Goal: Information Seeking & Learning: Check status

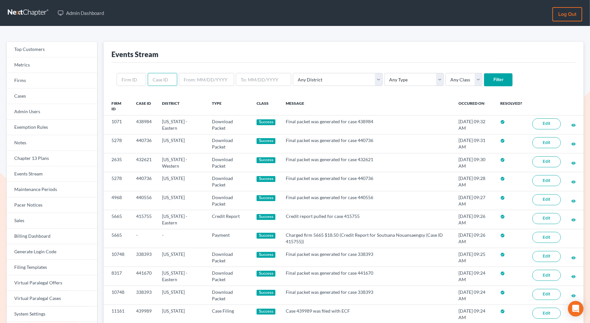
click at [152, 84] on input "text" at bounding box center [162, 79] width 29 height 13
paste input "440538"
type input "440538"
click at [484, 77] on input "Filter" at bounding box center [498, 79] width 29 height 13
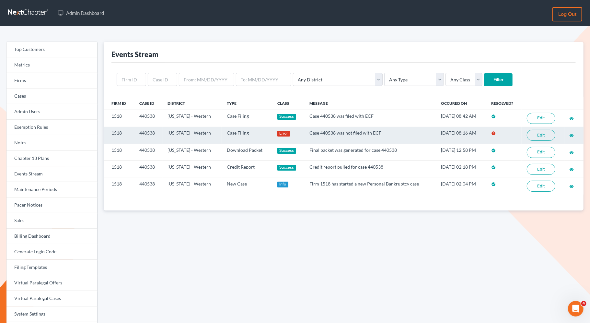
click at [539, 135] on link "Edit" at bounding box center [541, 135] width 29 height 11
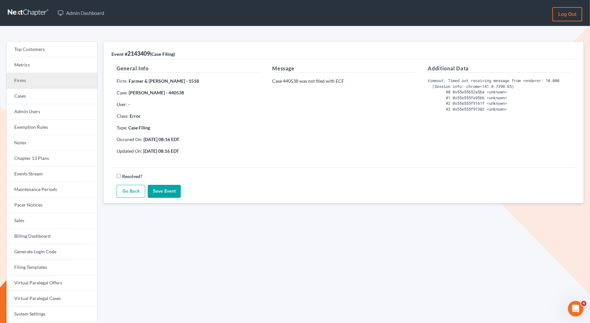
click at [62, 85] on link "Firms" at bounding box center [51, 81] width 91 height 16
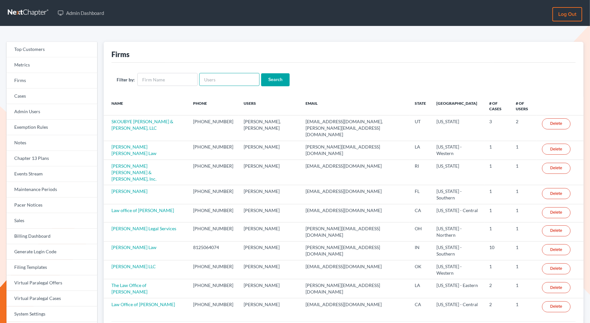
click at [226, 82] on input "text" at bounding box center [229, 79] width 60 height 13
paste input "shane@shanezismanlaw.com"
type input "shane@shanezismanlaw.com"
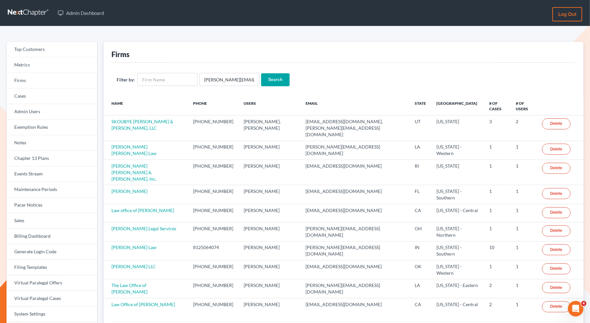
click at [276, 82] on input "Search" at bounding box center [275, 79] width 29 height 13
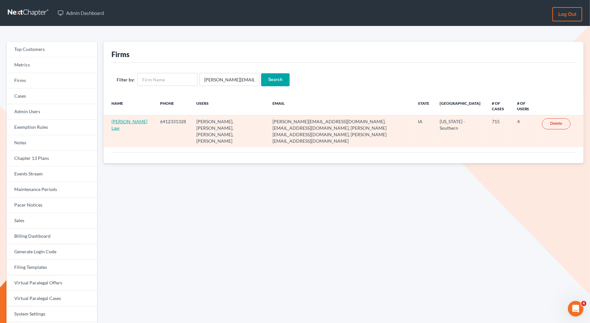
click at [122, 122] on link "[PERSON_NAME] Law" at bounding box center [129, 125] width 36 height 12
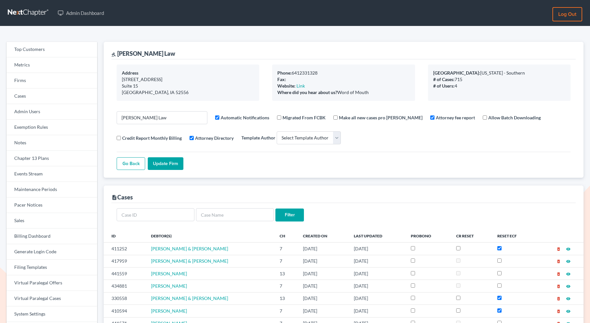
select select
click at [58, 83] on link "Firms" at bounding box center [51, 81] width 91 height 16
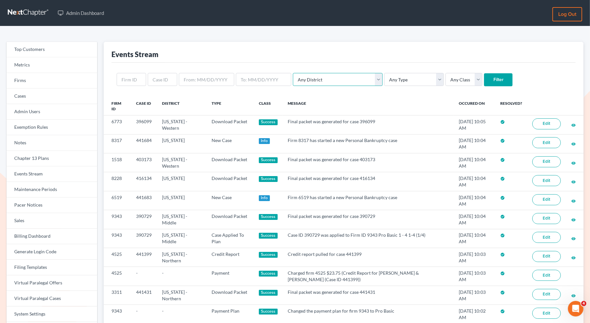
click at [323, 73] on select "Any District Alabama - Middle Alabama - Northern Alabama - Southern Alaska Ariz…" at bounding box center [338, 79] width 90 height 13
click at [384, 80] on select "Any Type Case Applied To Plan Case Archive Case Duplicate Case Filing Chapter 1…" at bounding box center [414, 79] width 60 height 13
select select "case_filing"
click at [384, 73] on select "Any Type Case Applied To Plan Case Archive Case Duplicate Case Filing Chapter 1…" at bounding box center [414, 79] width 60 height 13
click at [445, 77] on select "Any Class Success Error Info" at bounding box center [463, 79] width 37 height 13
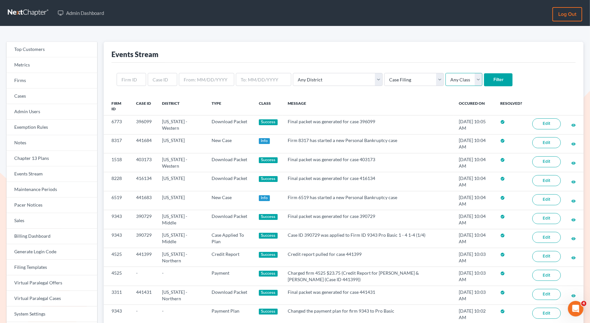
select select "error"
click at [445, 73] on select "Any Class Success Error Info" at bounding box center [463, 79] width 37 height 13
click at [484, 77] on input "Filter" at bounding box center [498, 79] width 29 height 13
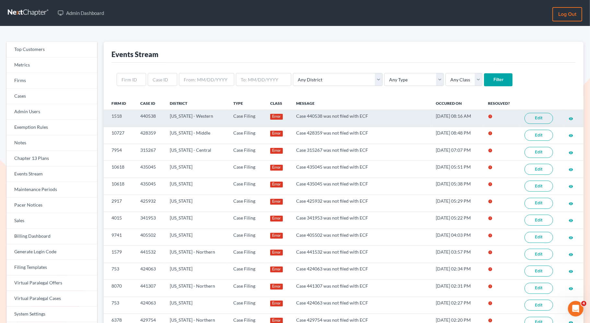
click at [537, 118] on link "Edit" at bounding box center [539, 118] width 29 height 11
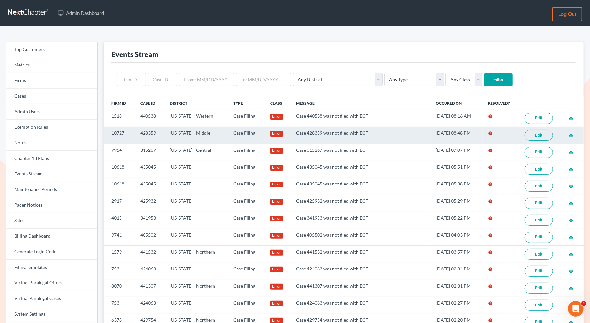
click at [534, 135] on link "Edit" at bounding box center [539, 135] width 29 height 11
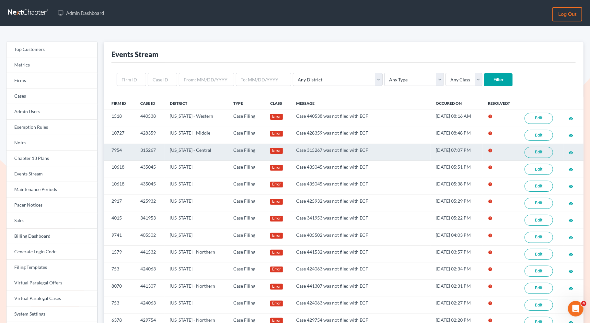
click at [538, 154] on link "Edit" at bounding box center [539, 152] width 29 height 11
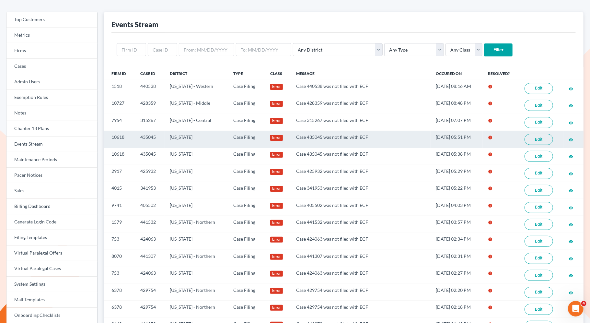
scroll to position [32, 0]
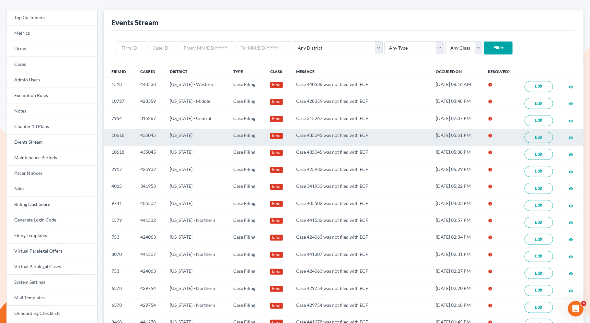
click at [533, 135] on link "Edit" at bounding box center [539, 137] width 29 height 11
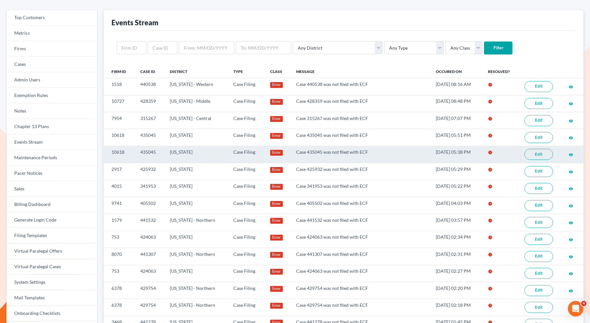
click at [539, 152] on link "Edit" at bounding box center [539, 154] width 29 height 11
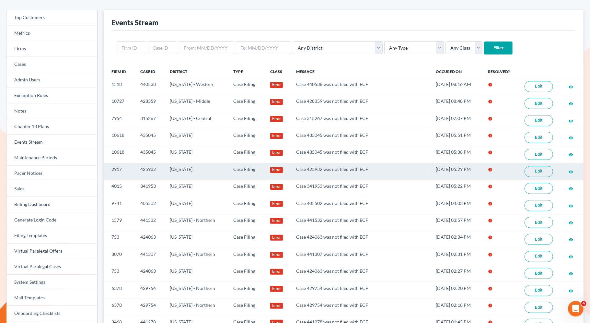
click at [537, 167] on link "Edit" at bounding box center [539, 171] width 29 height 11
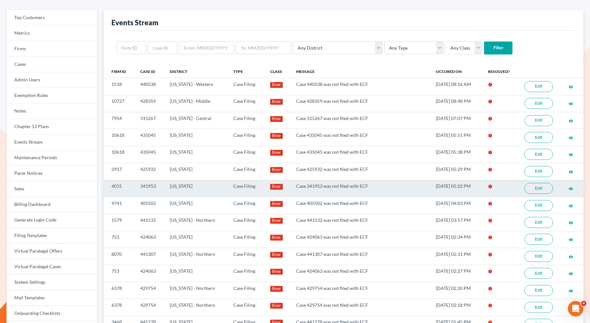
click at [540, 185] on link "Edit" at bounding box center [539, 188] width 29 height 11
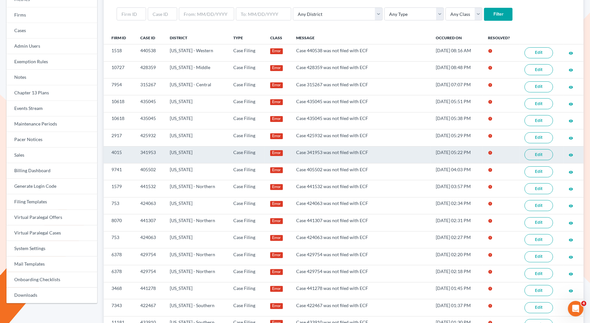
scroll to position [69, 0]
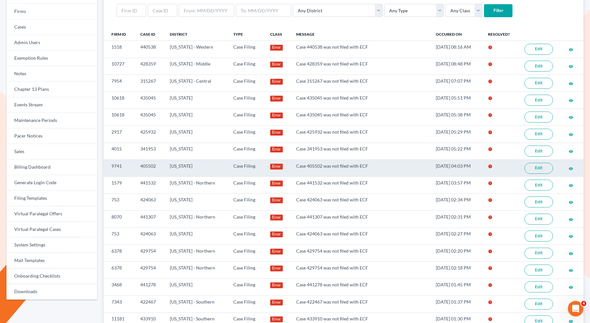
click at [542, 167] on link "Edit" at bounding box center [539, 168] width 29 height 11
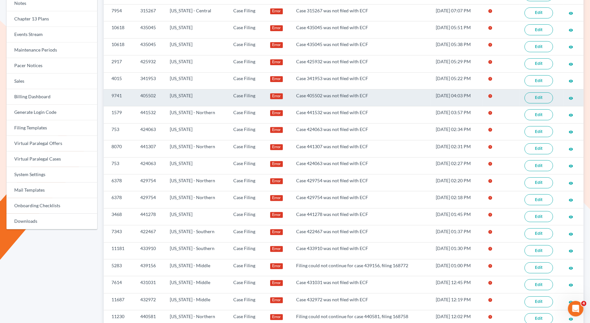
scroll to position [148, 0]
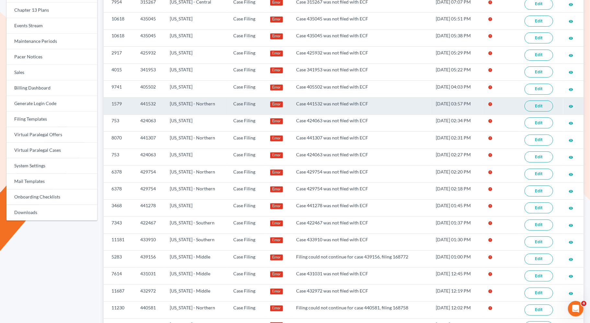
click at [530, 102] on link "Edit" at bounding box center [539, 105] width 29 height 11
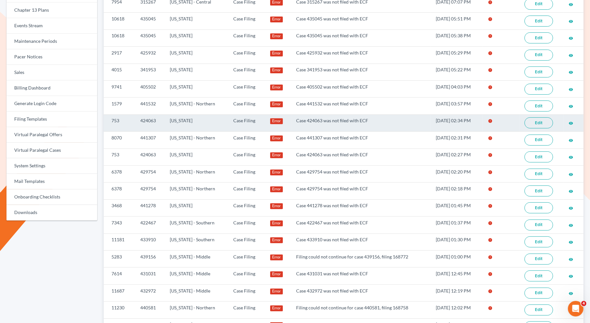
click at [530, 120] on link "Edit" at bounding box center [539, 122] width 29 height 11
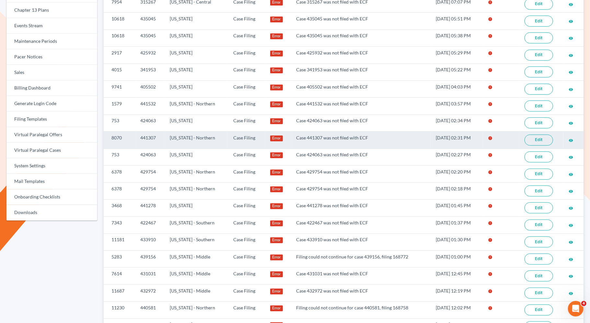
click at [542, 135] on link "Edit" at bounding box center [539, 139] width 29 height 11
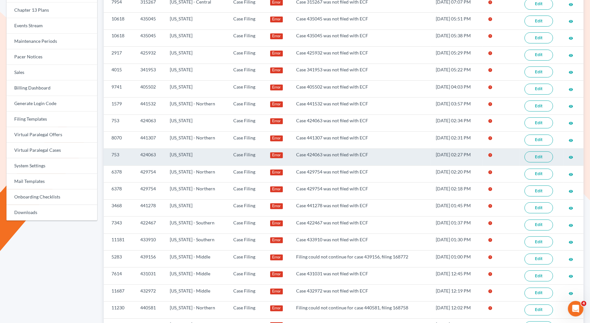
click at [537, 154] on link "Edit" at bounding box center [539, 156] width 29 height 11
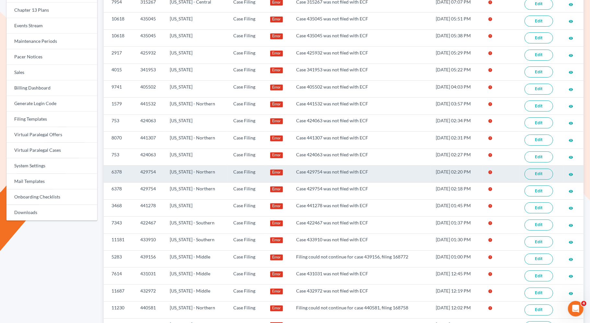
click at [535, 170] on link "Edit" at bounding box center [539, 173] width 29 height 11
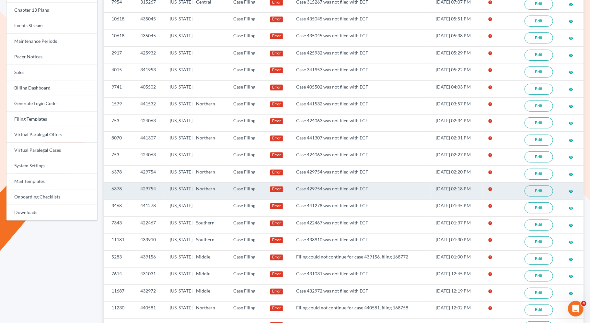
click at [536, 187] on link "Edit" at bounding box center [539, 190] width 29 height 11
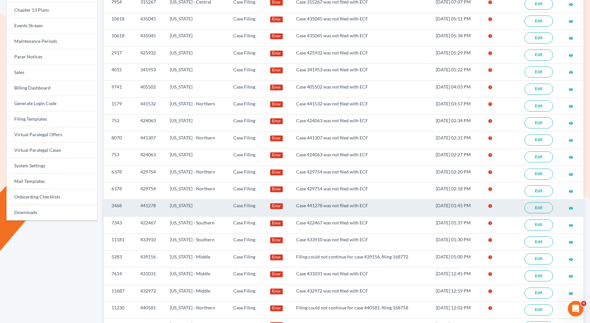
click at [533, 203] on link "Edit" at bounding box center [539, 207] width 29 height 11
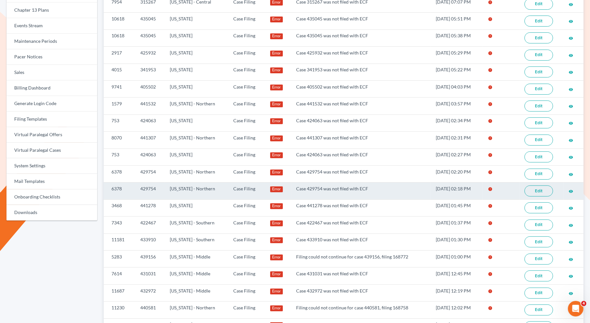
click at [544, 186] on link "Edit" at bounding box center [539, 190] width 29 height 11
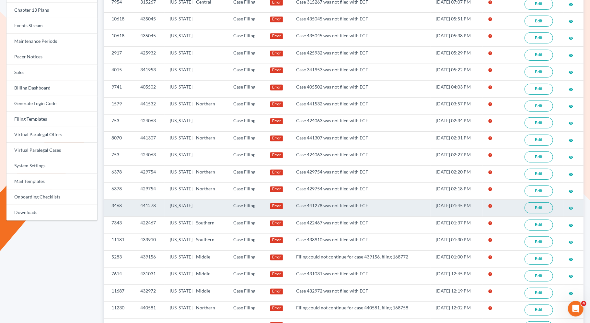
click at [535, 203] on link "Edit" at bounding box center [539, 207] width 29 height 11
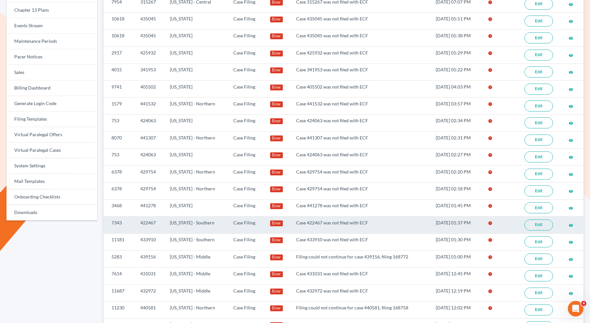
click at [535, 219] on link "Edit" at bounding box center [539, 224] width 29 height 11
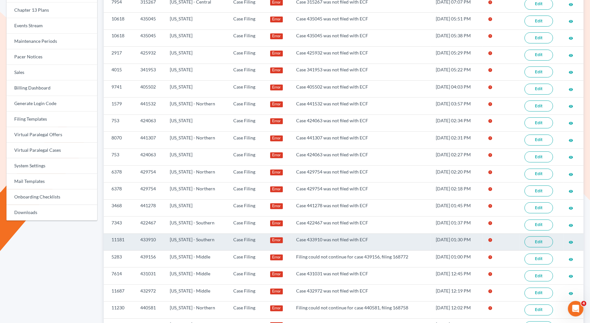
click at [537, 236] on link "Edit" at bounding box center [539, 241] width 29 height 11
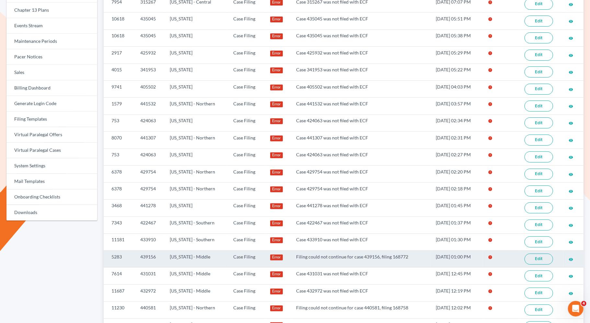
click at [542, 253] on link "Edit" at bounding box center [539, 258] width 29 height 11
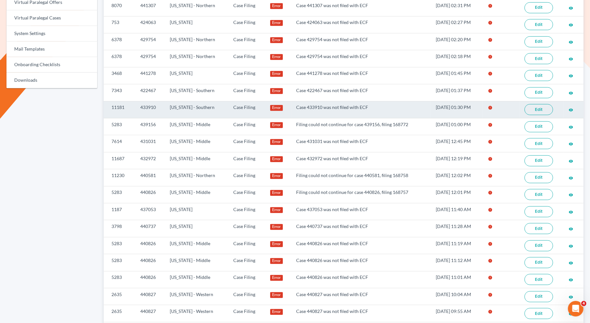
scroll to position [282, 0]
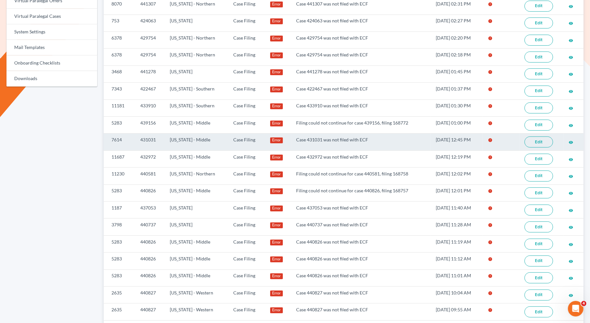
click at [539, 136] on link "Edit" at bounding box center [539, 141] width 29 height 11
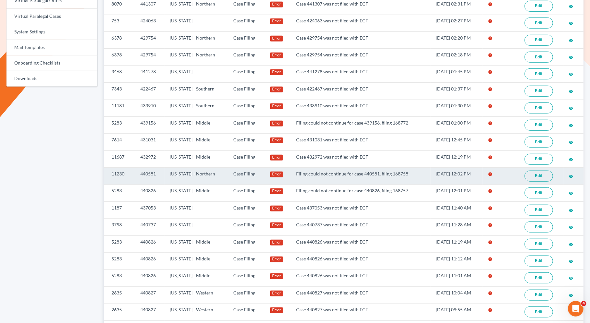
click at [543, 170] on link "Edit" at bounding box center [539, 175] width 29 height 11
click at [538, 170] on link "Edit" at bounding box center [539, 175] width 29 height 11
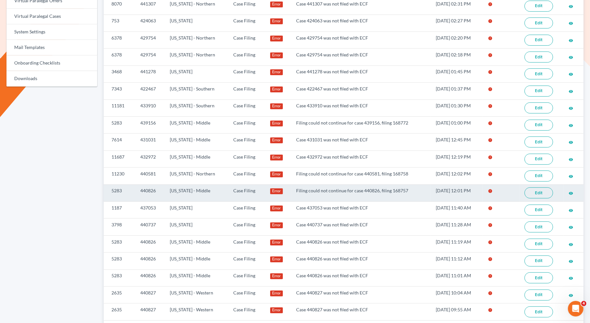
click at [540, 187] on link "Edit" at bounding box center [539, 192] width 29 height 11
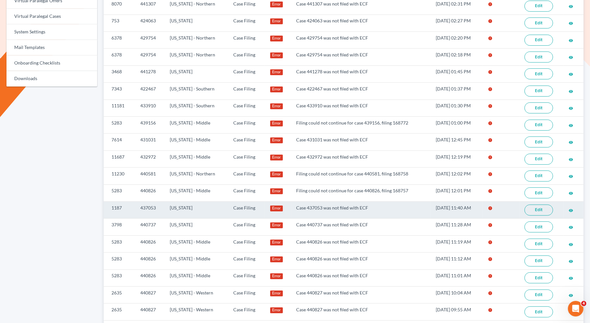
click at [535, 205] on link "Edit" at bounding box center [539, 209] width 29 height 11
click at [540, 204] on link "Edit" at bounding box center [539, 209] width 29 height 11
click at [535, 204] on link "Edit" at bounding box center [539, 209] width 29 height 11
click at [541, 204] on link "Edit" at bounding box center [539, 209] width 29 height 11
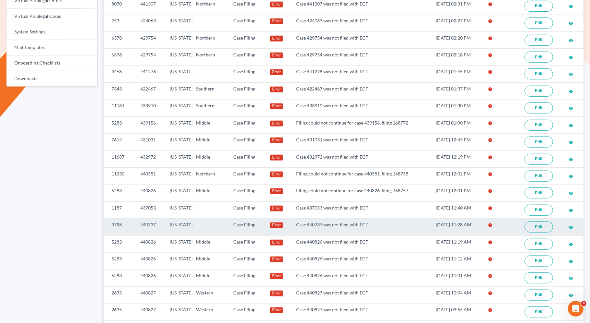
click at [540, 221] on link "Edit" at bounding box center [539, 226] width 29 height 11
click at [536, 221] on link "Edit" at bounding box center [539, 226] width 29 height 11
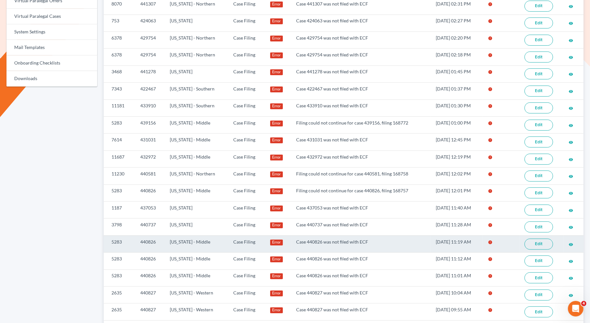
click at [535, 238] on link "Edit" at bounding box center [539, 243] width 29 height 11
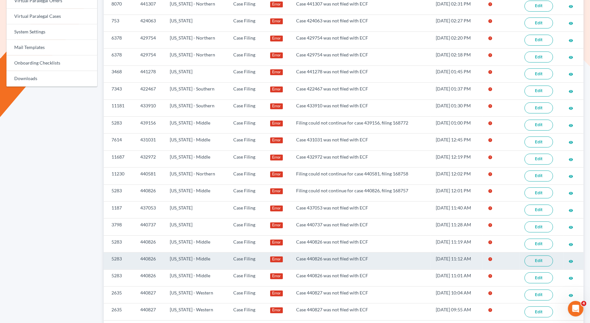
click at [542, 255] on link "Edit" at bounding box center [539, 260] width 29 height 11
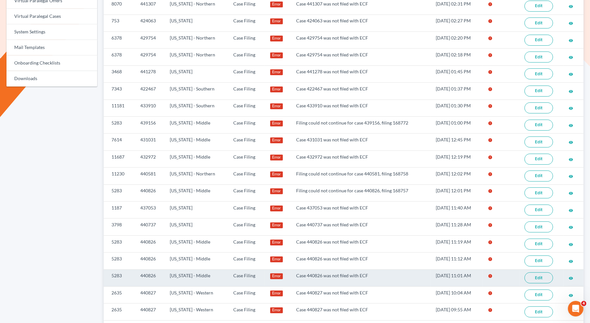
click at [535, 272] on link "Edit" at bounding box center [539, 277] width 29 height 11
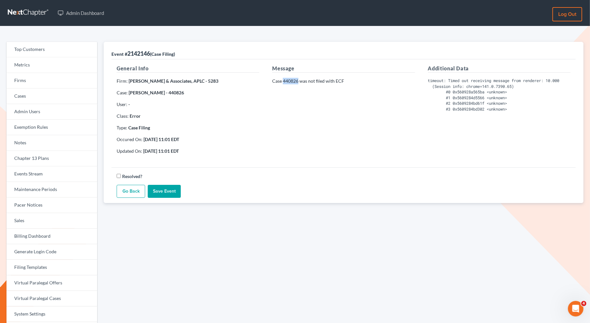
drag, startPoint x: 298, startPoint y: 79, endPoint x: 284, endPoint y: 81, distance: 14.4
click at [284, 81] on p "Case 440826 was not filed with ECF" at bounding box center [343, 81] width 143 height 6
copy p "440826"
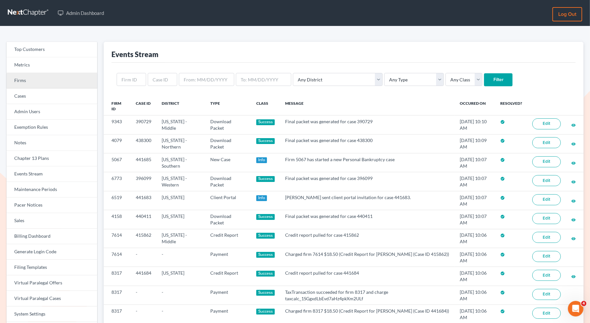
click at [79, 82] on link "Firms" at bounding box center [51, 81] width 91 height 16
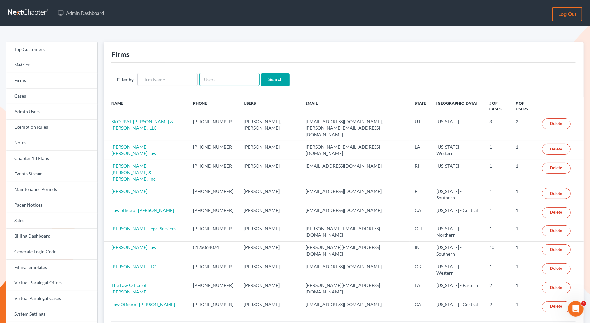
click at [231, 83] on input "text" at bounding box center [229, 79] width 60 height 13
paste input "440826"
type input "440826"
click at [55, 172] on link "Events Stream" at bounding box center [51, 174] width 91 height 16
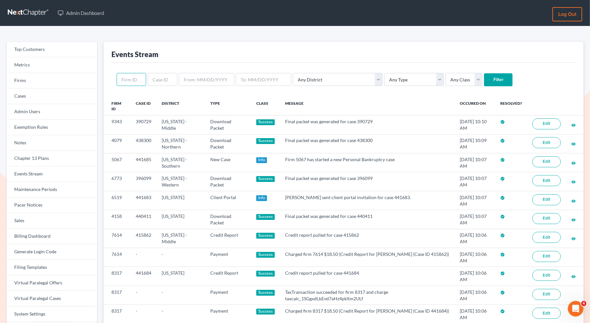
click at [133, 79] on input "text" at bounding box center [131, 79] width 29 height 13
paste input "440826"
type input "440826"
click at [484, 73] on input "Filter" at bounding box center [498, 79] width 29 height 13
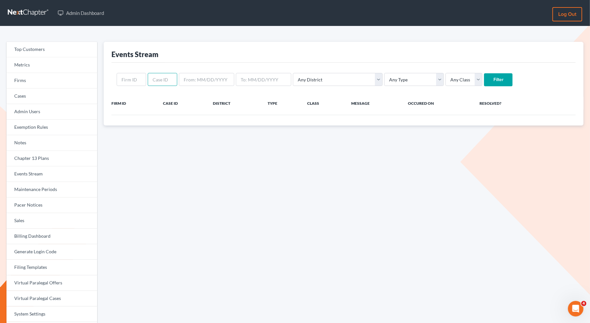
click at [161, 82] on input "text" at bounding box center [162, 79] width 29 height 13
paste input "440826"
type input "440826"
click at [484, 78] on input "Filter" at bounding box center [498, 79] width 29 height 13
drag, startPoint x: 169, startPoint y: 81, endPoint x: 147, endPoint y: 79, distance: 22.4
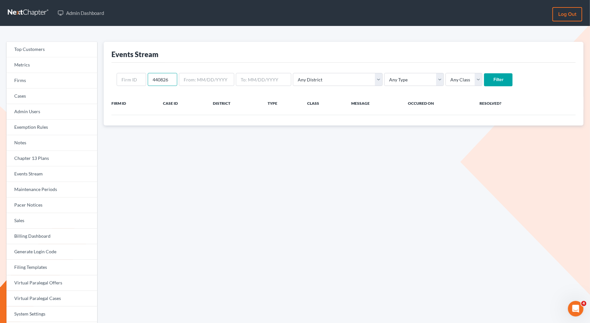
click at [148, 79] on input "440826" at bounding box center [162, 79] width 29 height 13
paste input "38327"
type input "438327"
click at [484, 78] on input "Filter" at bounding box center [498, 79] width 29 height 13
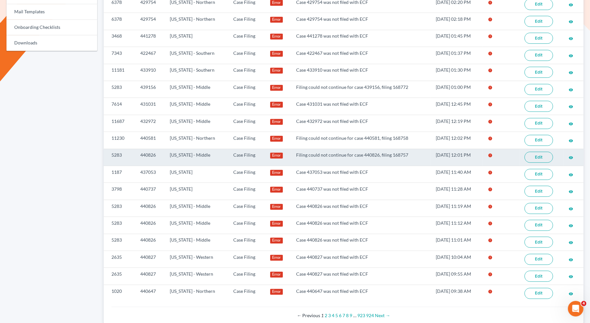
scroll to position [336, 0]
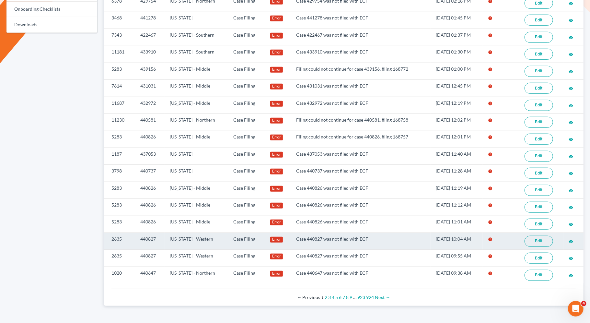
click at [539, 236] on link "Edit" at bounding box center [539, 241] width 29 height 11
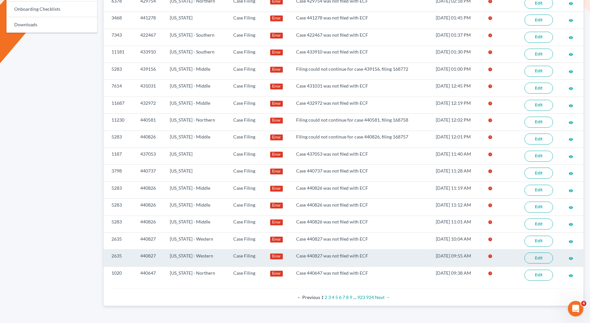
click at [542, 252] on link "Edit" at bounding box center [539, 257] width 29 height 11
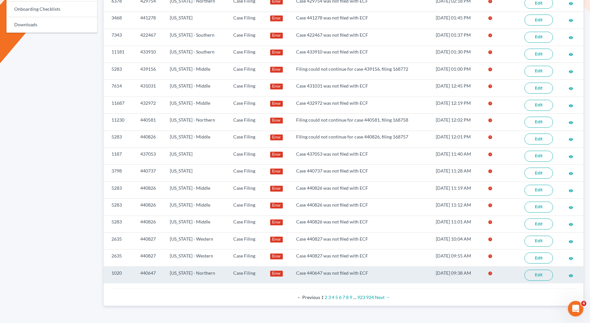
click at [532, 270] on link "Edit" at bounding box center [539, 275] width 29 height 11
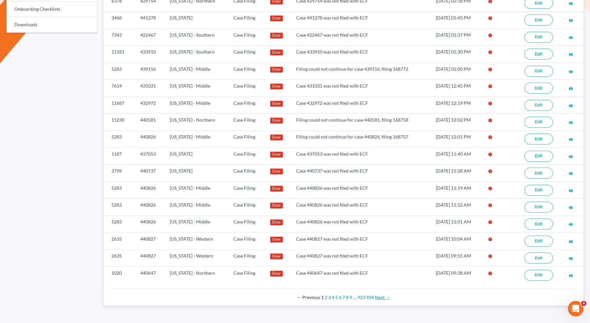
click at [379, 294] on link "Next →" at bounding box center [382, 297] width 15 height 6
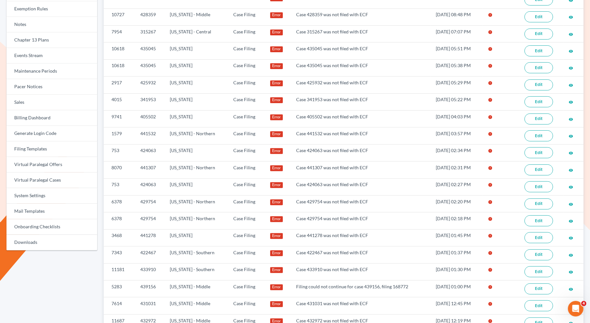
scroll to position [28, 0]
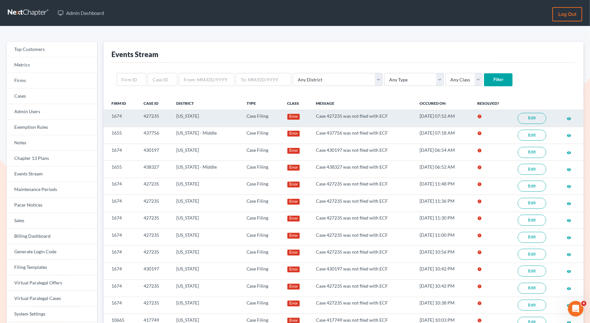
click at [540, 117] on link "Edit" at bounding box center [532, 118] width 29 height 11
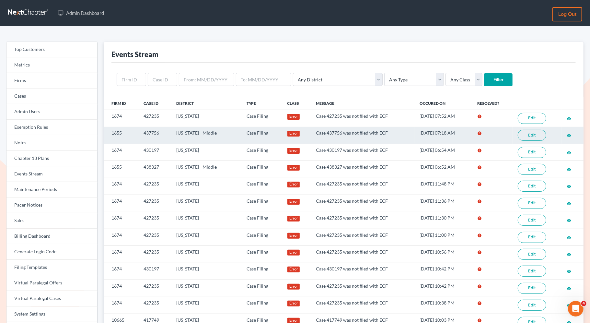
click at [532, 136] on link "Edit" at bounding box center [532, 135] width 29 height 11
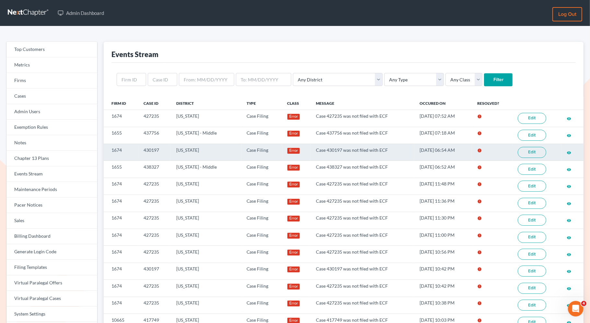
click at [530, 149] on link "Edit" at bounding box center [532, 152] width 29 height 11
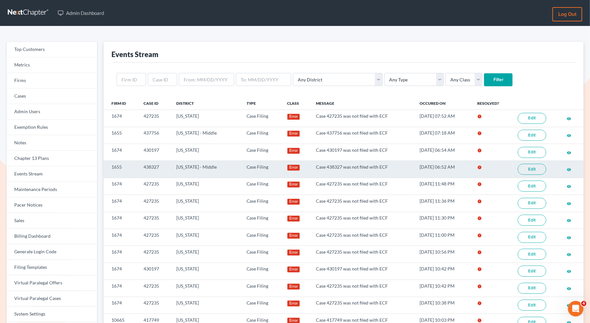
click at [529, 168] on link "Edit" at bounding box center [532, 169] width 29 height 11
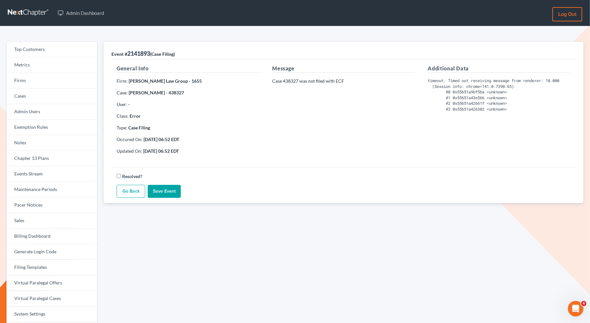
click at [297, 80] on p "Case 438327 was not filed with ECF" at bounding box center [343, 81] width 143 height 6
drag, startPoint x: 298, startPoint y: 80, endPoint x: 283, endPoint y: 80, distance: 15.2
click at [283, 80] on p "Case 438327 was not filed with ECF" at bounding box center [343, 81] width 143 height 6
copy p "438327"
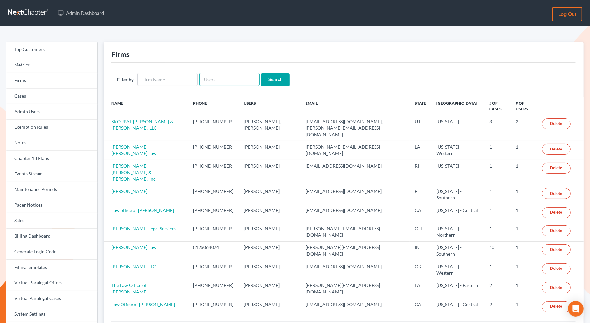
click at [210, 80] on input "text" at bounding box center [229, 79] width 60 height 13
paste input "[EMAIL_ADDRESS][DOMAIN_NAME]"
type input "zarina@zhernandezlaw.com"
click at [274, 78] on input "Search" at bounding box center [275, 79] width 29 height 13
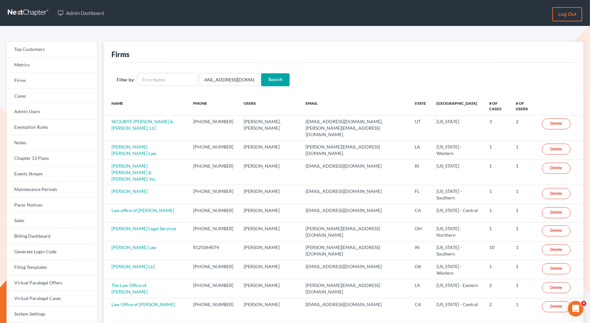
scroll to position [0, 0]
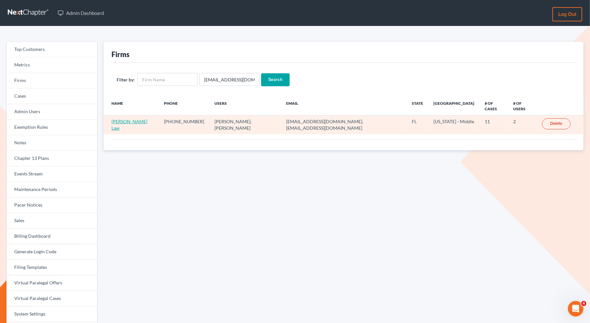
click at [135, 119] on link "[PERSON_NAME] Law" at bounding box center [129, 125] width 36 height 12
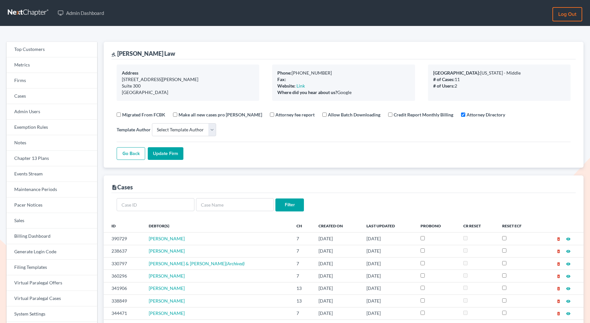
select select
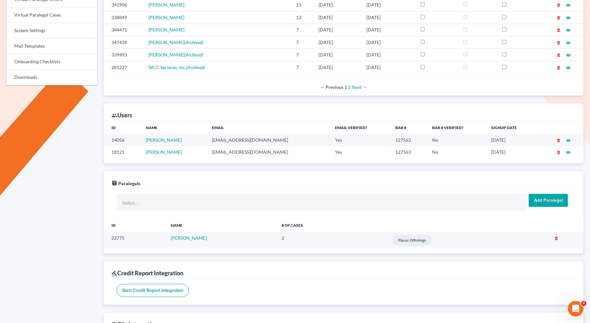
scroll to position [309, 0]
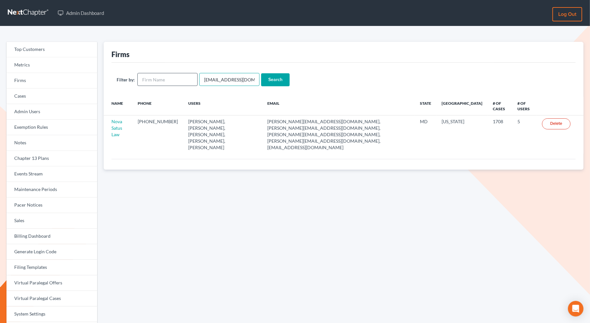
drag, startPoint x: 247, startPoint y: 81, endPoint x: 190, endPoint y: 81, distance: 57.0
click at [190, 81] on form "Filter by: emabuena@gmail.com Search" at bounding box center [344, 79] width 454 height 13
paste input "shane@shanezismanlaw"
type input "shane@shanezismanlaw.com"
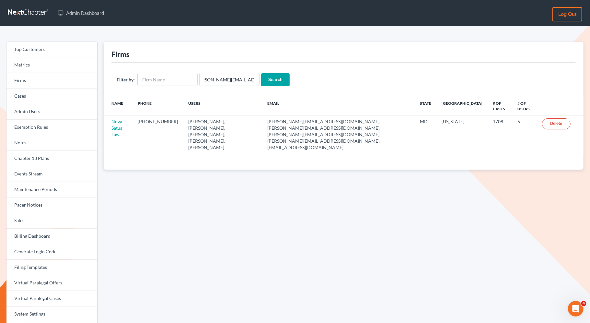
scroll to position [0, 0]
click at [278, 80] on input "Search" at bounding box center [275, 79] width 29 height 13
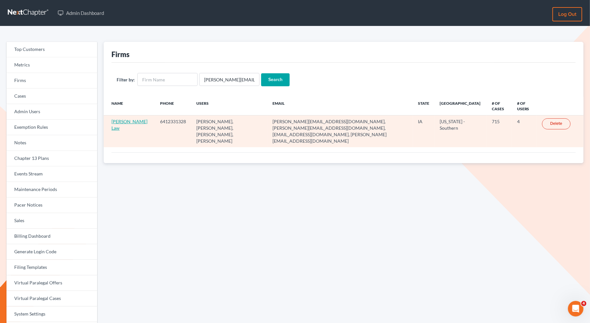
click at [122, 124] on link "[PERSON_NAME] Law" at bounding box center [129, 125] width 36 height 12
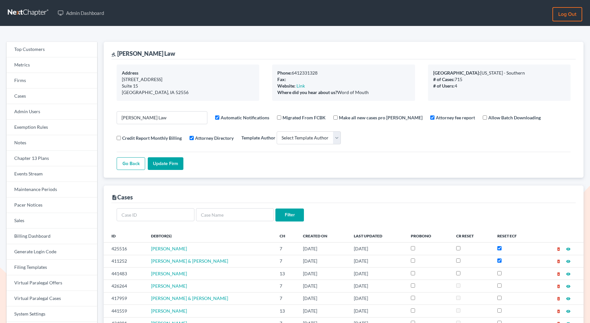
select select
